Goal: Navigation & Orientation: Find specific page/section

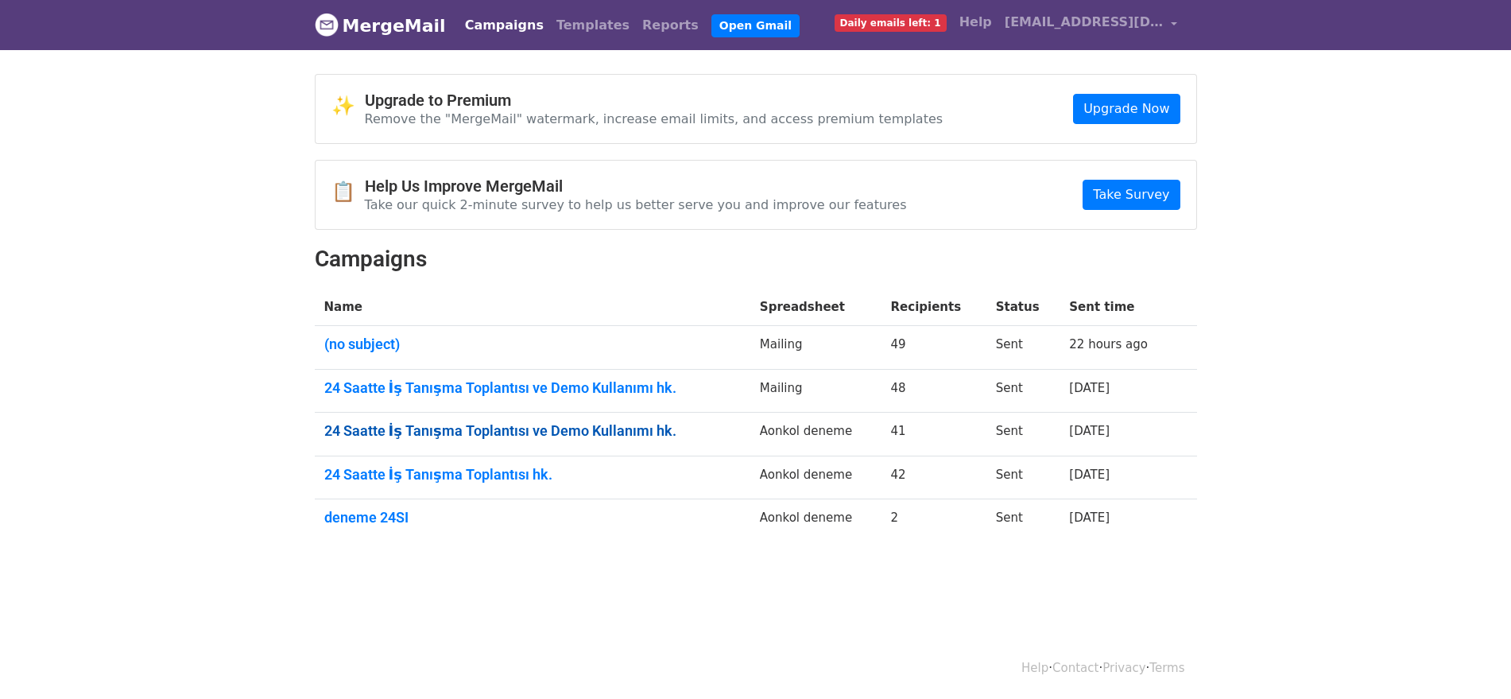
click at [579, 435] on link "24 Saatte İş Tanışma Toplantısı ve Demo Kullanımı hk." at bounding box center [532, 430] width 417 height 17
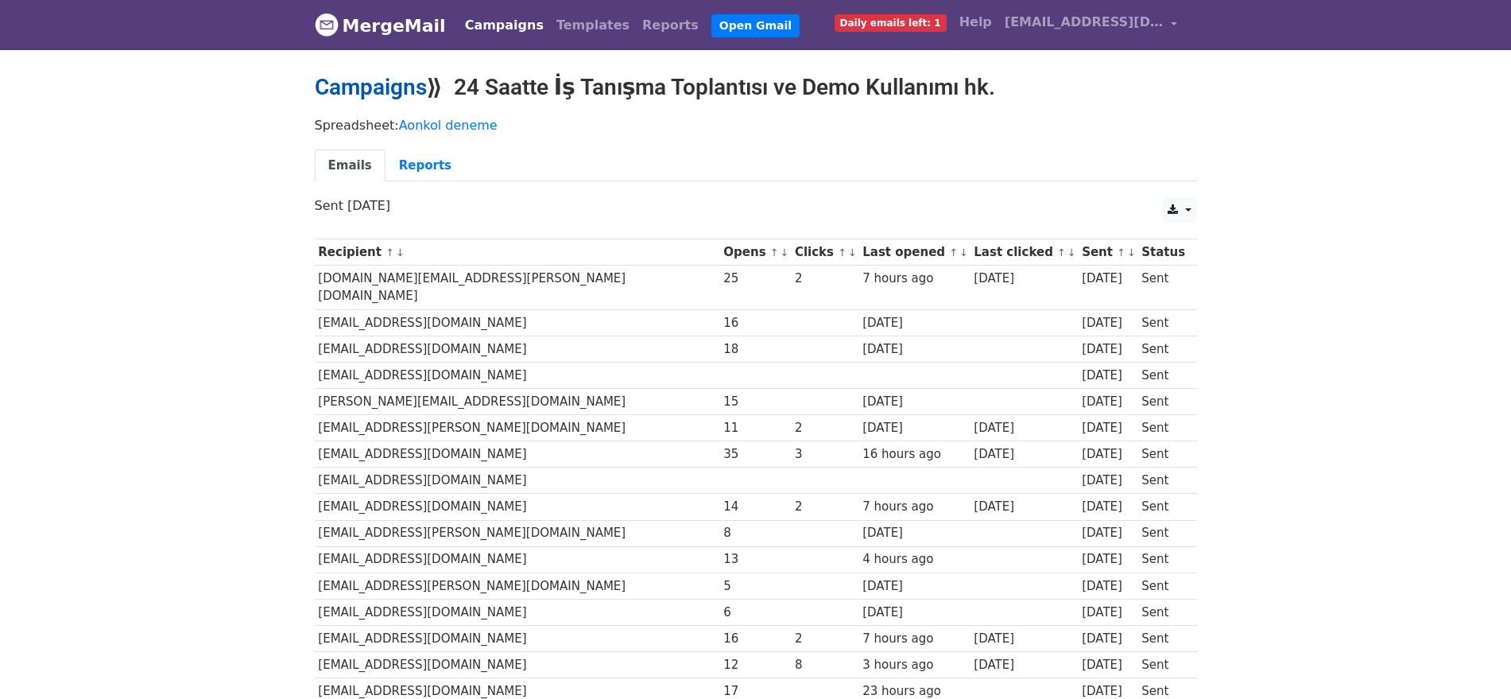
click at [399, 97] on link "Campaigns" at bounding box center [371, 87] width 112 height 26
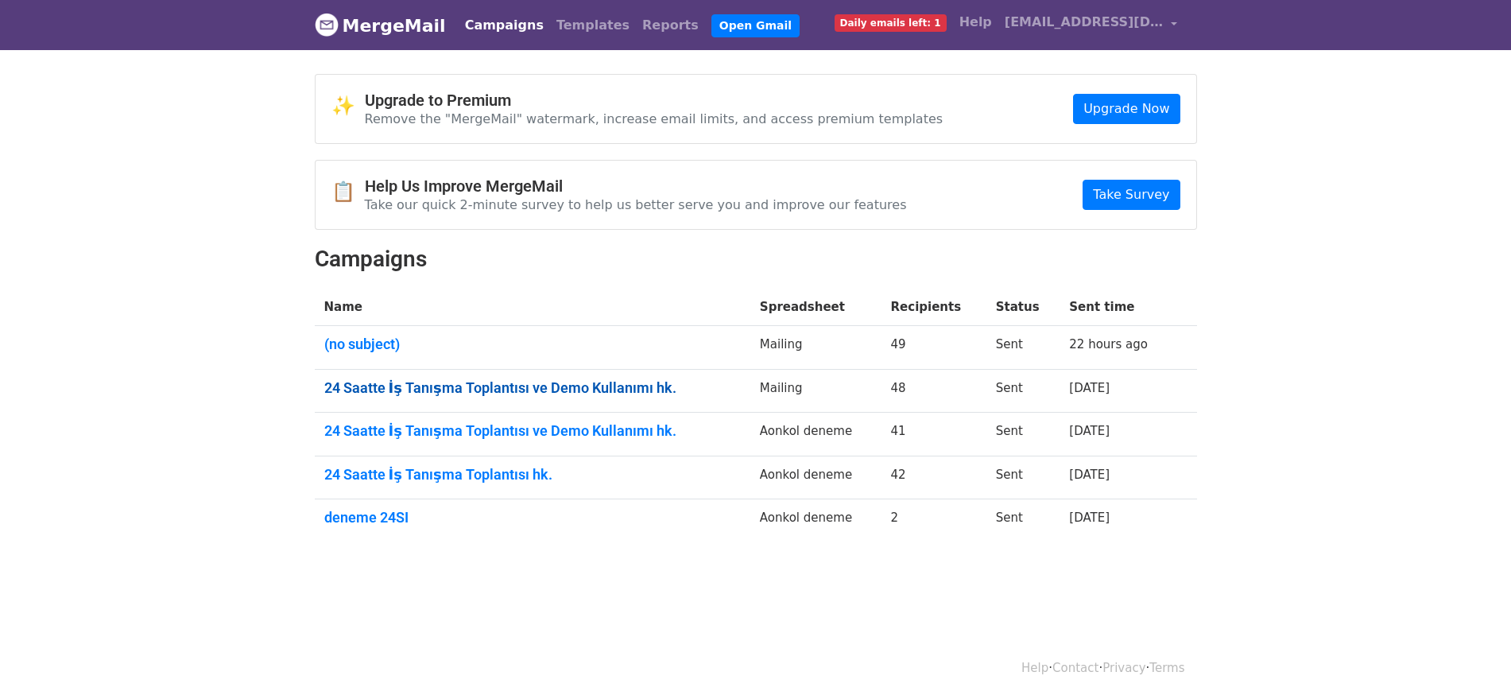
click at [551, 382] on link "24 Saatte İş Tanışma Toplantısı ve Demo Kullanımı hk." at bounding box center [532, 387] width 417 height 17
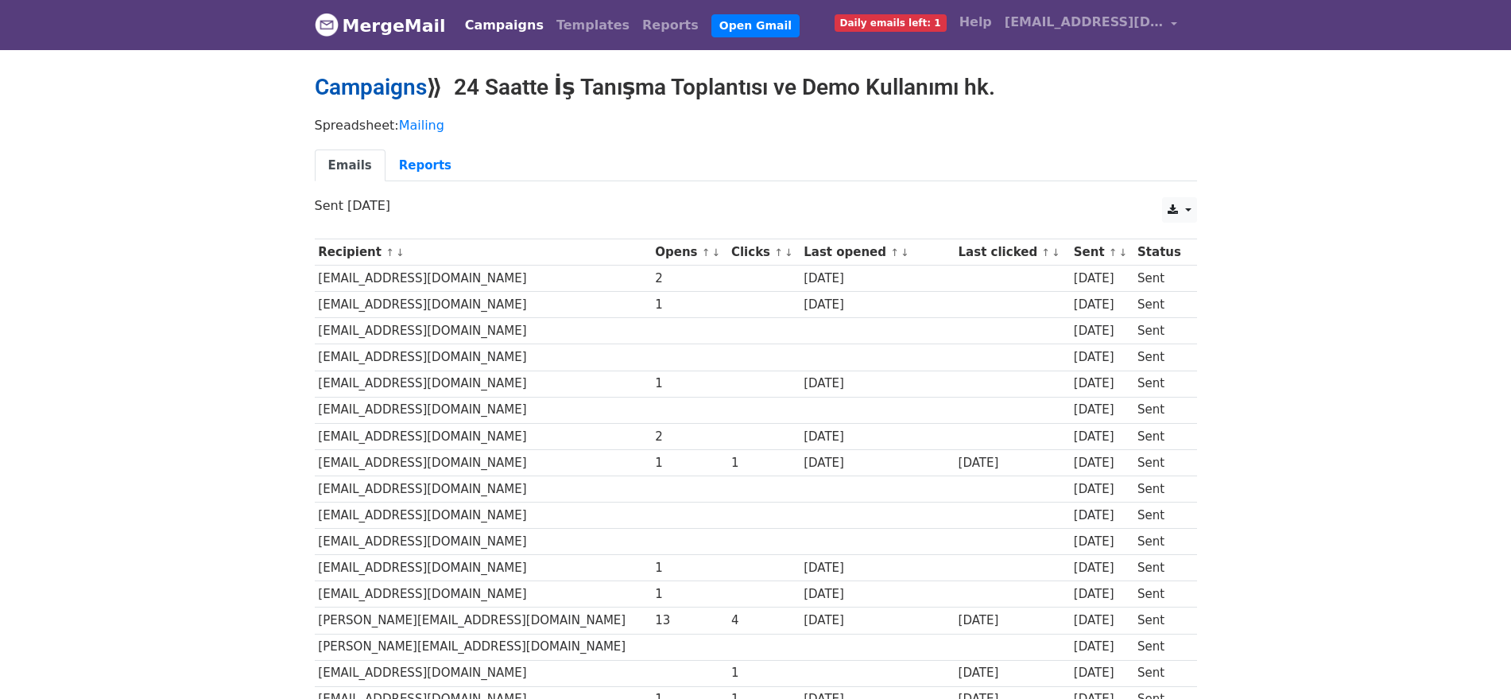
click at [342, 86] on link "Campaigns" at bounding box center [371, 87] width 112 height 26
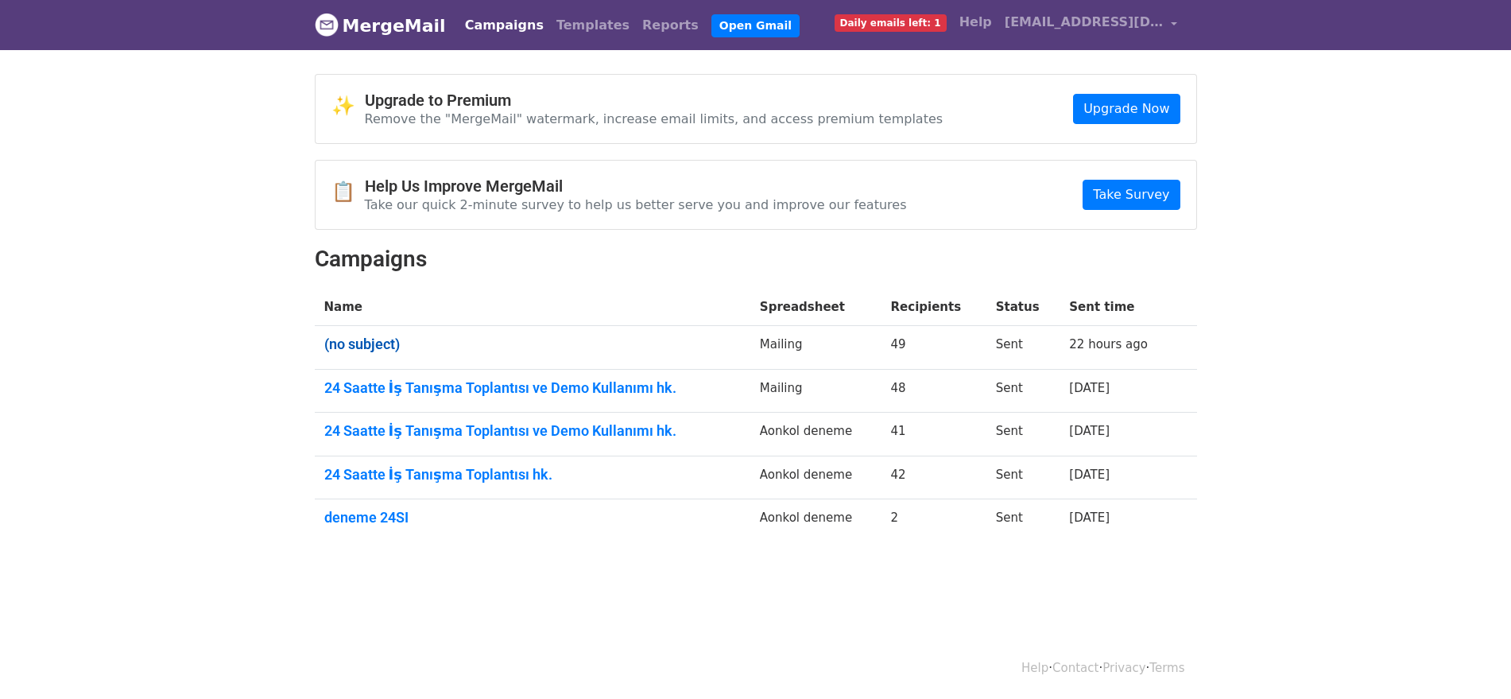
click at [378, 344] on link "(no subject)" at bounding box center [532, 343] width 417 height 17
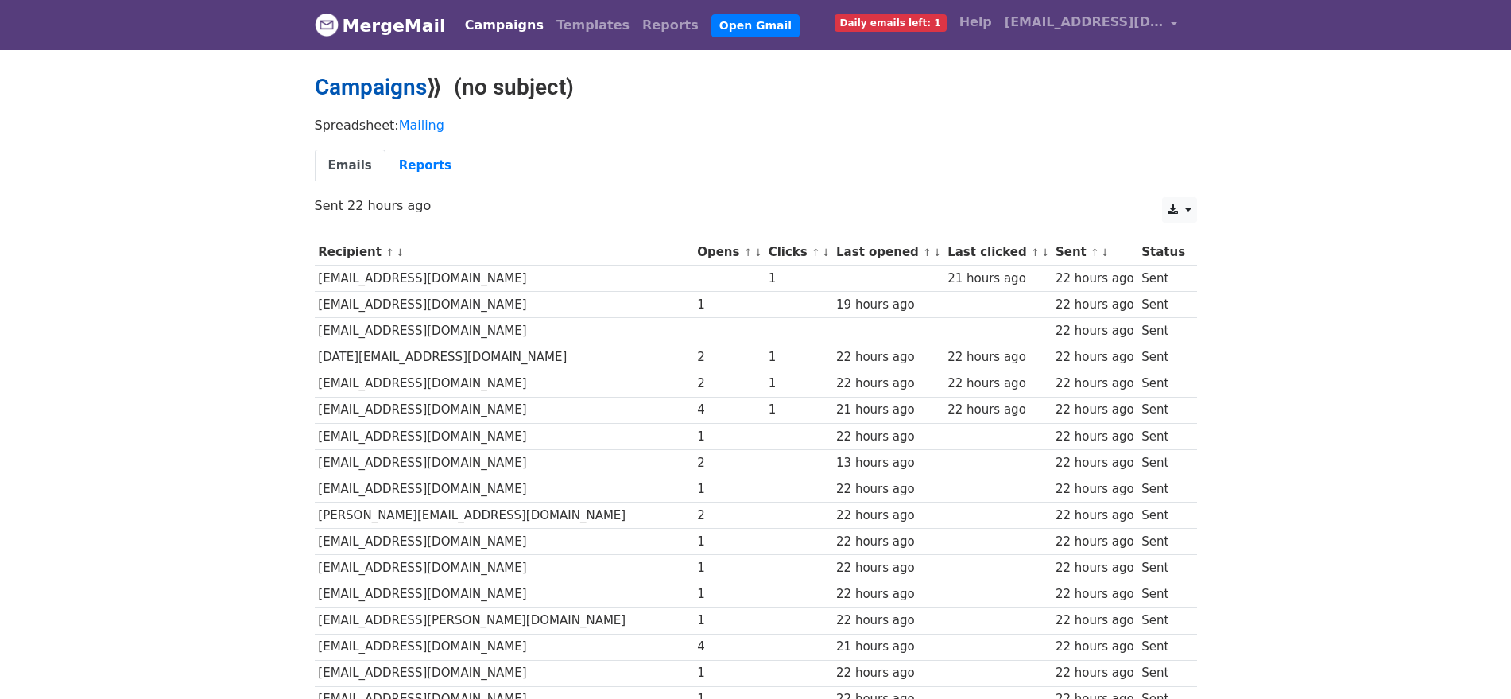
click at [396, 77] on link "Campaigns" at bounding box center [371, 87] width 112 height 26
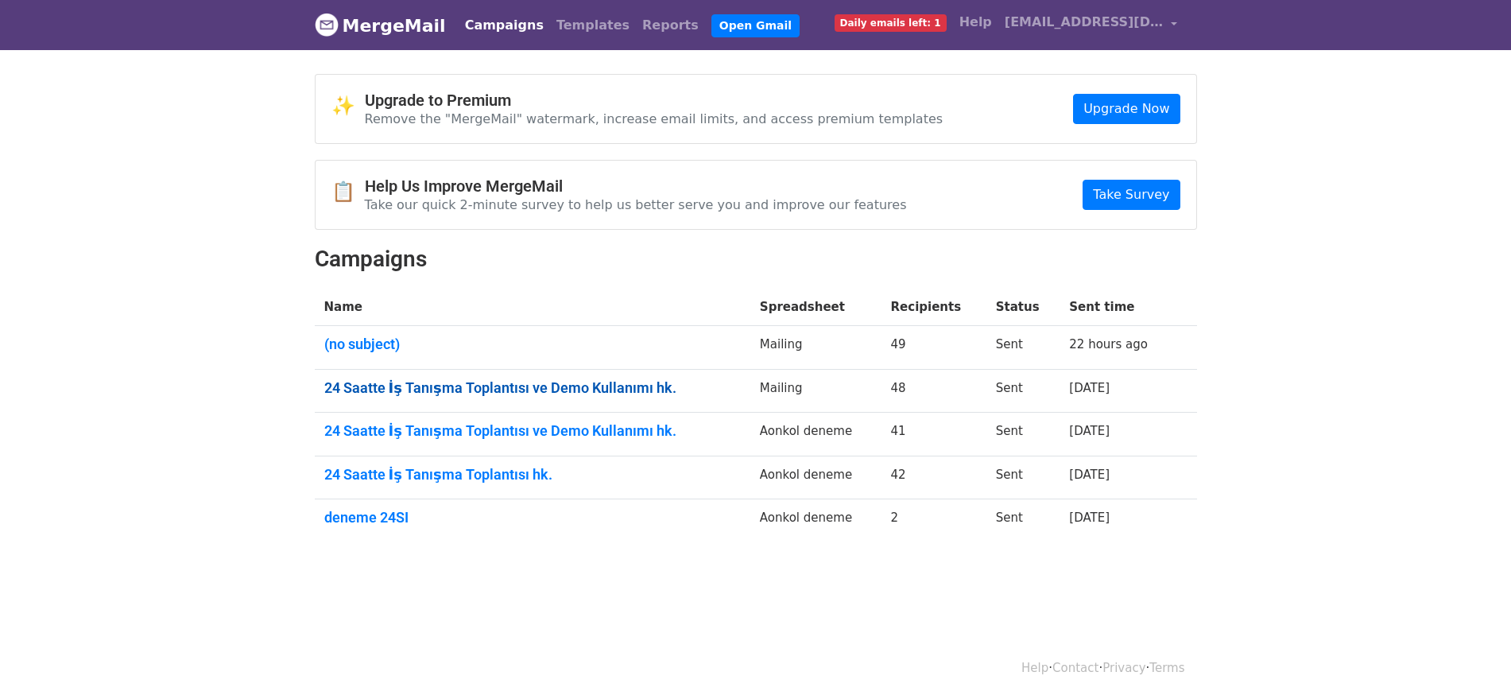
click at [480, 384] on link "24 Saatte İş Tanışma Toplantısı ve Demo Kullanımı hk." at bounding box center [532, 387] width 417 height 17
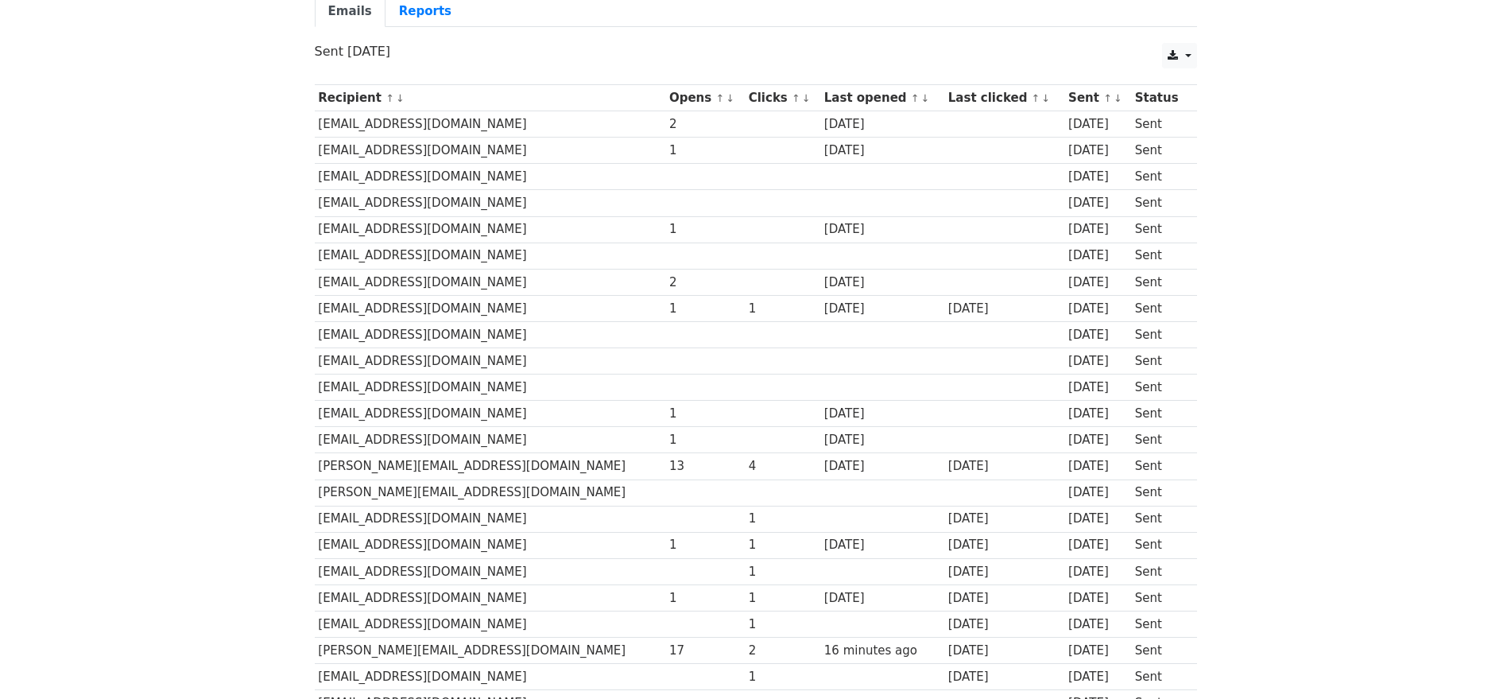
scroll to position [199, 0]
